Goal: Find specific fact: Find specific fact

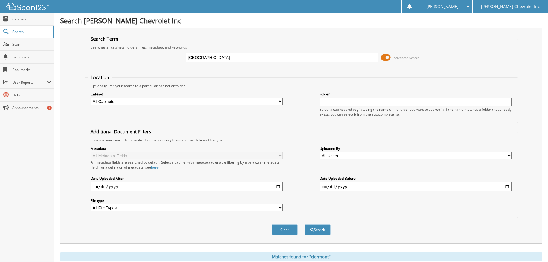
click at [217, 59] on input "[GEOGRAPHIC_DATA]" at bounding box center [282, 57] width 192 height 9
click at [224, 57] on input "[GEOGRAPHIC_DATA]" at bounding box center [282, 57] width 192 height 9
paste input "[US_VEHICLE_IDENTIFICATION_NUMBER]"
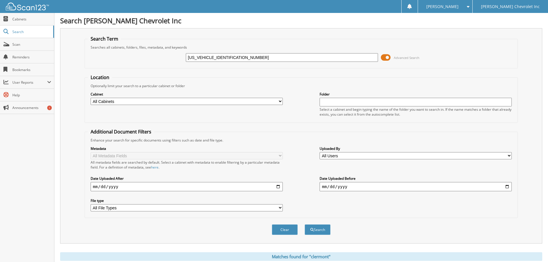
type input "[US_VEHICLE_IDENTIFICATION_NUMBER]"
click at [236, 81] on fieldset "Location Optionally limit your search to a particular cabinet or folder Cabinet…" at bounding box center [301, 98] width 433 height 49
click at [309, 226] on button "Search" at bounding box center [318, 229] width 26 height 11
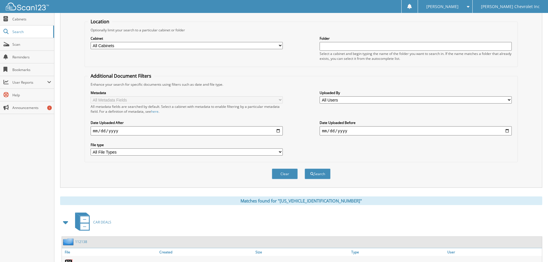
scroll to position [91, 0]
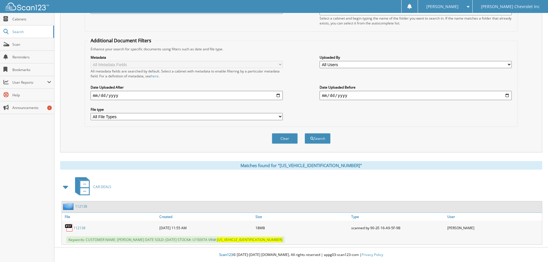
click at [78, 226] on link "112138" at bounding box center [79, 228] width 12 height 5
